Goal: Use online tool/utility: Utilize a website feature to perform a specific function

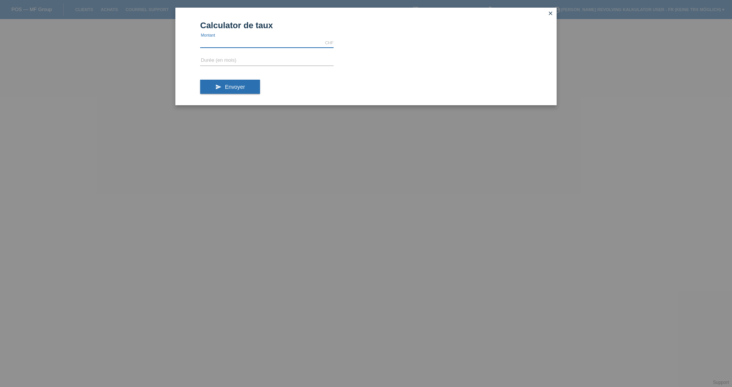
click at [255, 45] on input "text" at bounding box center [267, 43] width 134 height 10
type input "1425.80"
click at [249, 57] on input "text" at bounding box center [267, 61] width 134 height 10
click at [245, 84] on button "send Envoyer" at bounding box center [230, 87] width 60 height 14
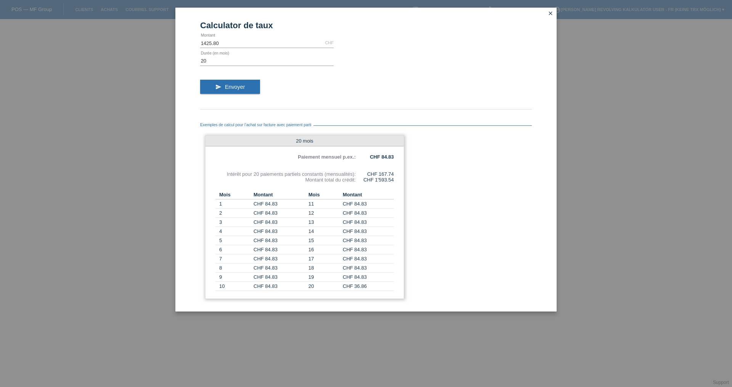
drag, startPoint x: 381, startPoint y: 174, endPoint x: 401, endPoint y: 173, distance: 19.1
click at [401, 173] on div "20 mois Paiement mensuel p.ex.: CHF 84.83 Intérêt pour 20 paiements partiels co…" at bounding box center [304, 217] width 199 height 164
click at [236, 61] on input "20" at bounding box center [267, 61] width 134 height 10
click at [214, 87] on button "send Envoyer" at bounding box center [230, 87] width 60 height 14
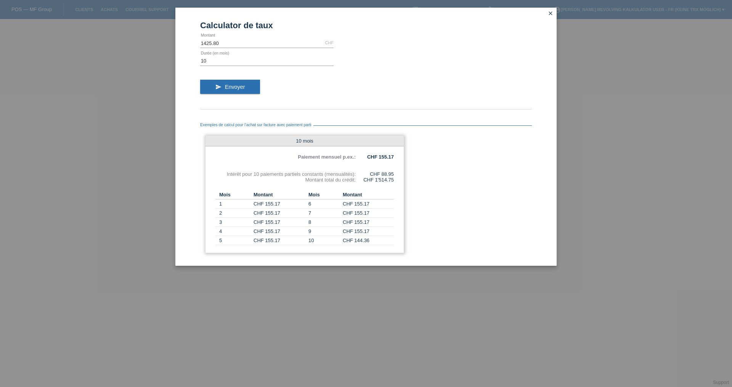
drag, startPoint x: 381, startPoint y: 174, endPoint x: 397, endPoint y: 175, distance: 15.4
click at [397, 175] on div "10 mois Paiement mensuel p.ex.: CHF 155.17 Intérêt pour 10 paiements partiels c…" at bounding box center [304, 194] width 199 height 118
click at [385, 260] on div "Exemples de calcul pour l’achat sur facture avec paiement parti 10 mois Paiemen…" at bounding box center [366, 187] width 332 height 157
click at [239, 59] on input "10" at bounding box center [267, 61] width 134 height 10
click at [261, 59] on input "10" at bounding box center [267, 61] width 134 height 10
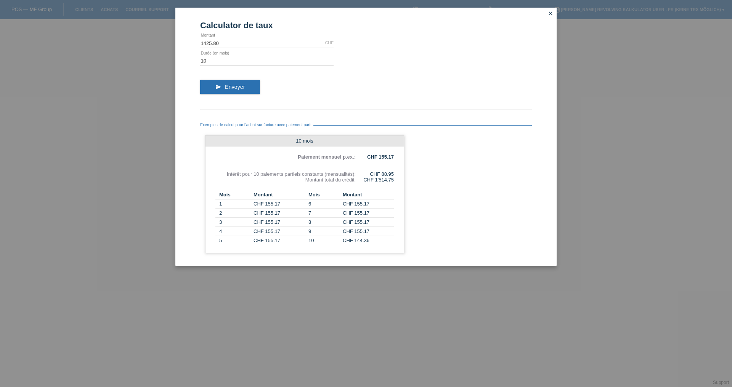
click at [261, 54] on form "Calculator de taux 1425.80 CHF error [GEOGRAPHIC_DATA] 10 error Durée (en mois)…" at bounding box center [366, 143] width 332 height 245
click at [264, 61] on input "10" at bounding box center [267, 61] width 134 height 10
type input "5"
click at [242, 94] on div "send Envoyer" at bounding box center [366, 90] width 332 height 32
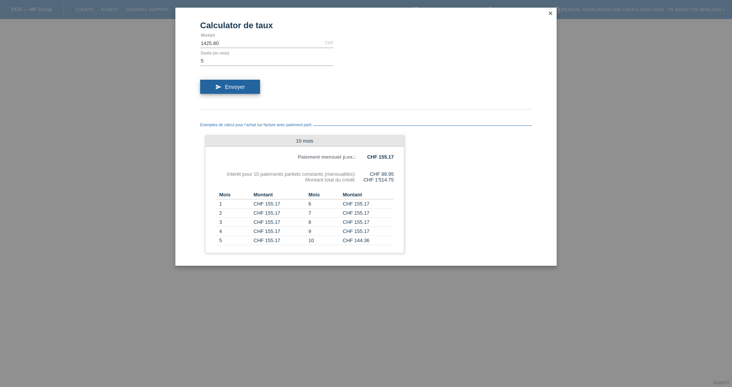
click at [240, 89] on span "Envoyer" at bounding box center [235, 87] width 20 height 6
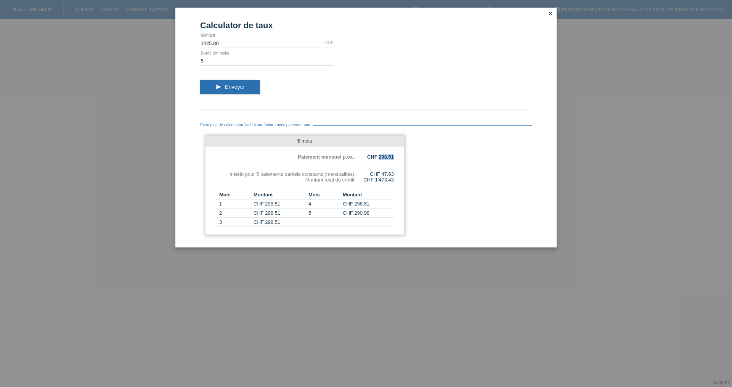
drag, startPoint x: 379, startPoint y: 156, endPoint x: 396, endPoint y: 159, distance: 16.7
click at [396, 159] on div "5 mois Paiement mensuel p.ex.: CHF 298.51 Intérêt pour 5 paiements partiels con…" at bounding box center [304, 185] width 199 height 100
drag, startPoint x: 381, startPoint y: 173, endPoint x: 394, endPoint y: 175, distance: 12.8
click at [394, 175] on div "CHF 47.63" at bounding box center [375, 174] width 38 height 6
click at [396, 355] on div "Calculator de taux 1425.80 CHF error [GEOGRAPHIC_DATA] 5 error Durée (en mois) …" at bounding box center [366, 193] width 732 height 387
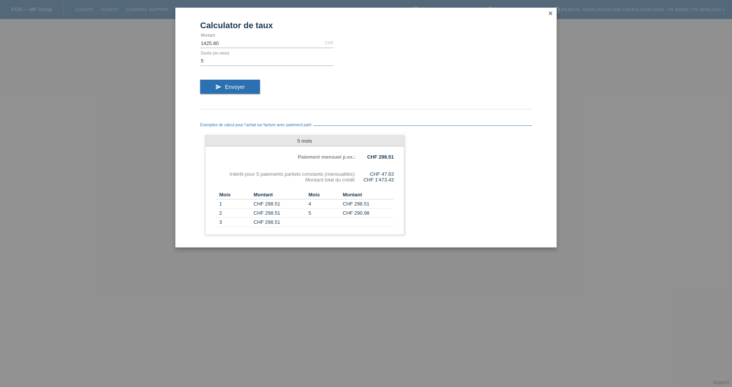
click at [550, 13] on icon "close" at bounding box center [551, 13] width 6 height 6
